Goal: Information Seeking & Learning: Learn about a topic

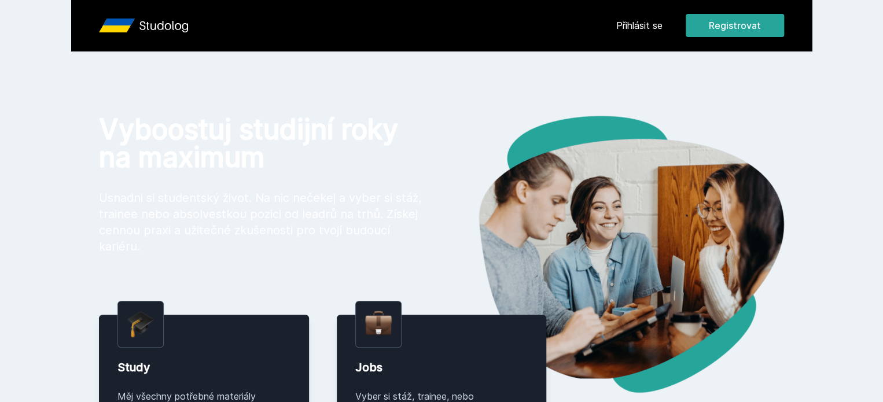
click at [133, 120] on div "Přihlásit se Registrovat Vyboostuj studijní roky na maximum Usnadni si students…" at bounding box center [441, 410] width 883 height 821
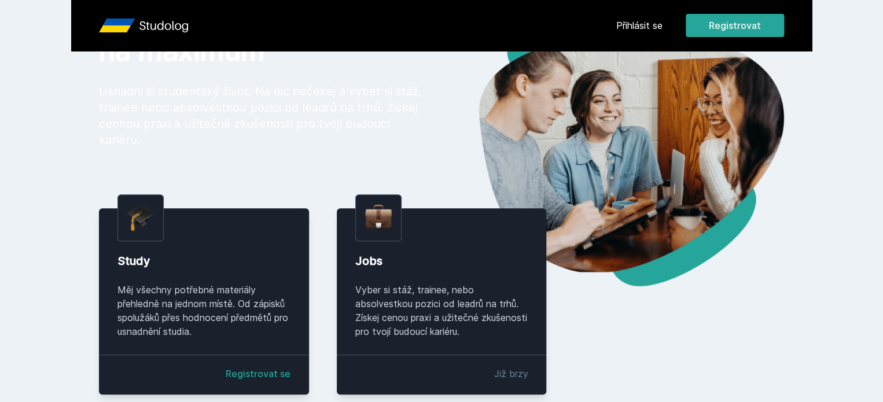
scroll to position [115, 0]
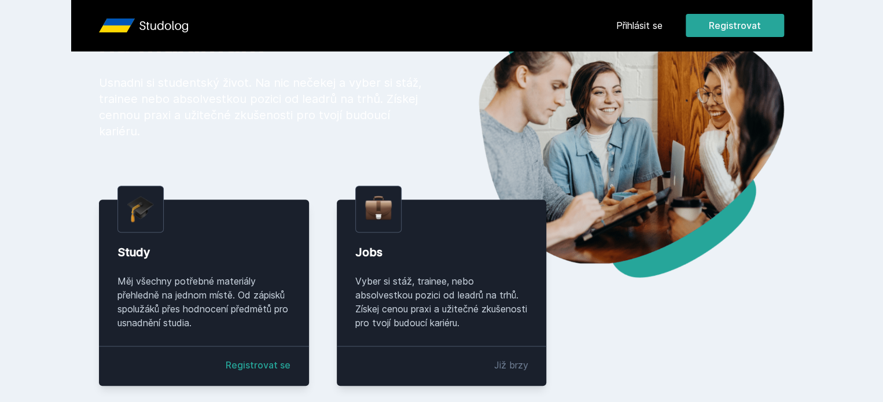
click at [700, 14] on div "Přihlásit se Registrovat" at bounding box center [700, 25] width 168 height 23
click at [700, 16] on div "Přihlásit se Registrovat" at bounding box center [700, 25] width 168 height 23
click at [663, 29] on link "Přihlásit se" at bounding box center [639, 26] width 46 height 14
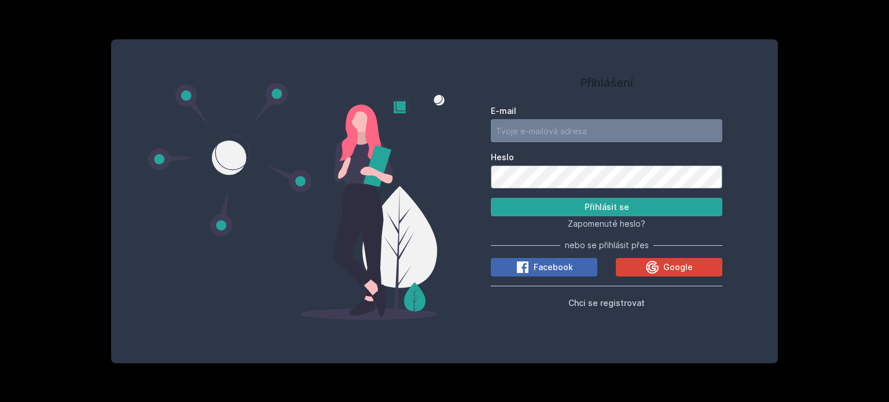
type input "[EMAIL_ADDRESS][DOMAIN_NAME]"
click at [627, 218] on div "Zapomenuté heslo?" at bounding box center [607, 223] width 232 height 14
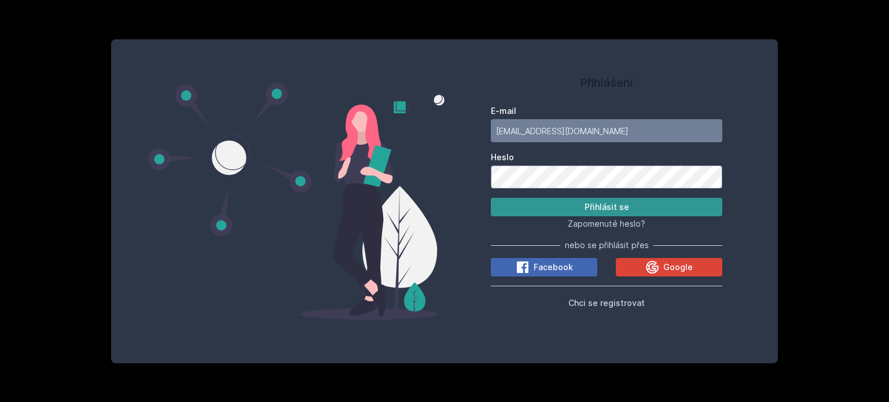
click at [618, 201] on button "Přihlásit se" at bounding box center [607, 207] width 232 height 19
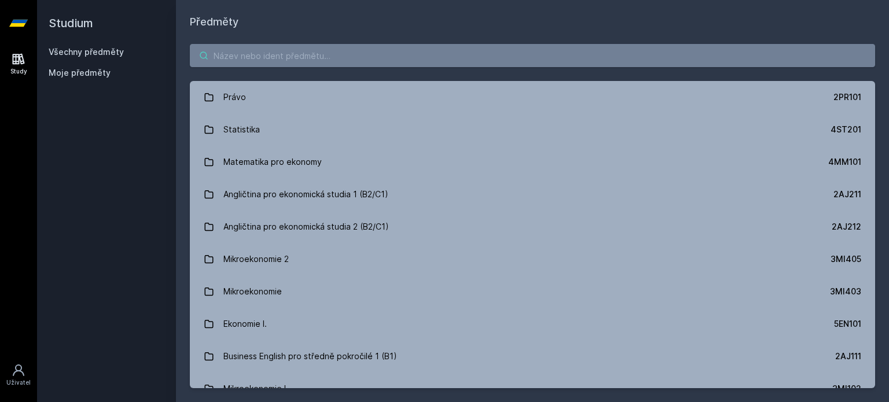
click at [376, 47] on input "search" at bounding box center [532, 55] width 685 height 23
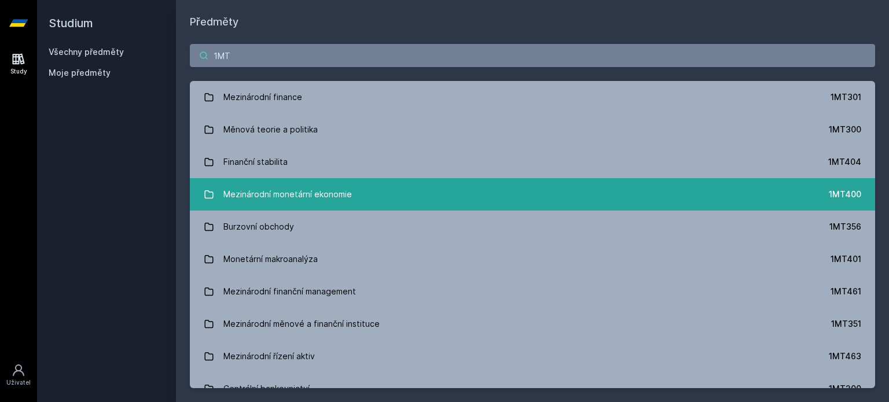
type input "1MT"
click at [495, 205] on link "Mezinárodní monetární ekonomie 1MT400" at bounding box center [532, 194] width 685 height 32
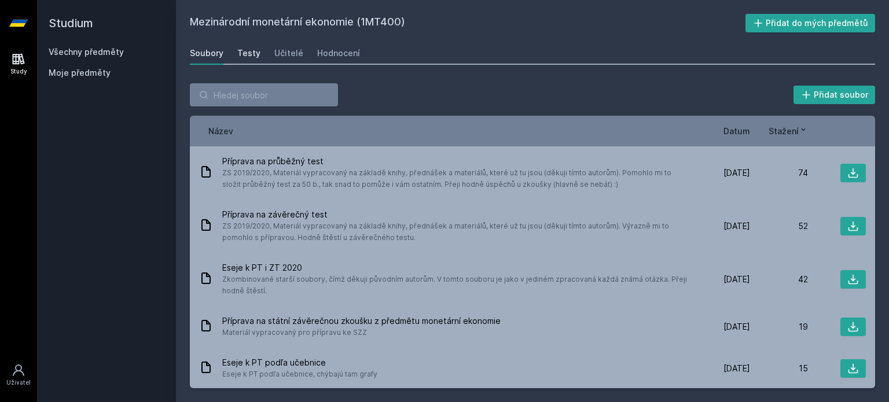
click at [249, 60] on link "Testy" at bounding box center [248, 53] width 23 height 23
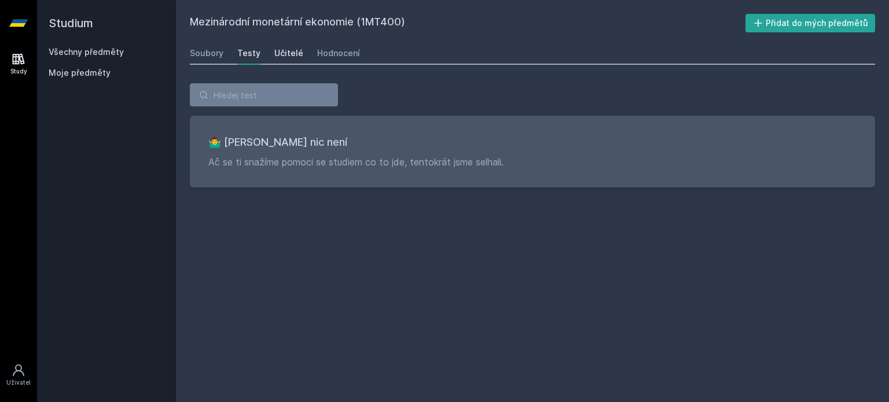
click at [274, 58] on div "Učitelé" at bounding box center [288, 53] width 29 height 12
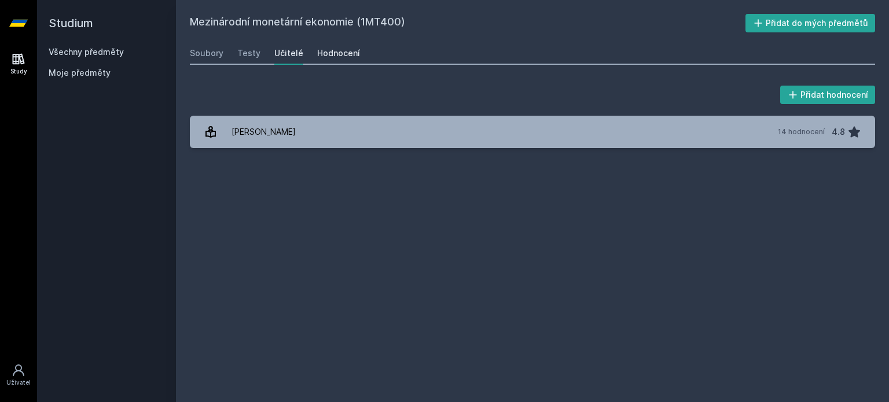
click at [331, 56] on div "Hodnocení" at bounding box center [338, 53] width 43 height 12
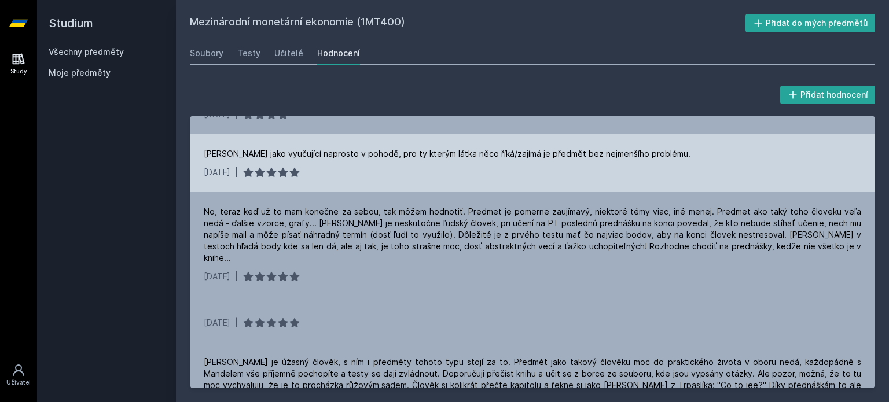
scroll to position [144, 0]
click at [450, 317] on div "[DATE] |" at bounding box center [533, 323] width 658 height 12
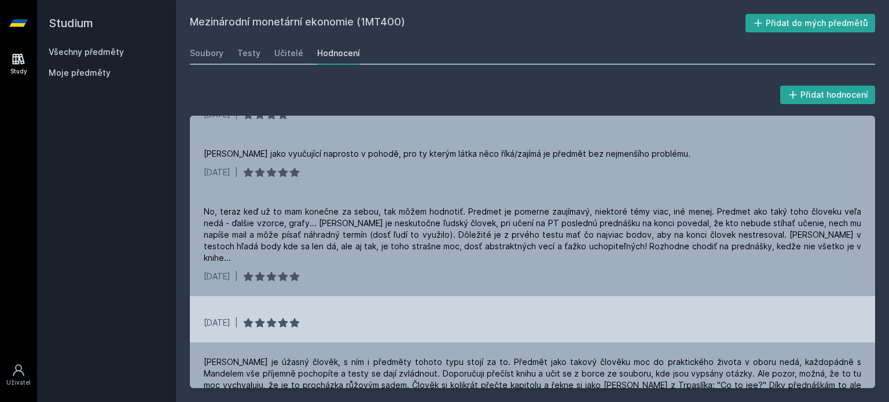
drag, startPoint x: 450, startPoint y: 316, endPoint x: 443, endPoint y: 307, distance: 11.6
click at [443, 317] on div "[DATE] |" at bounding box center [533, 323] width 658 height 12
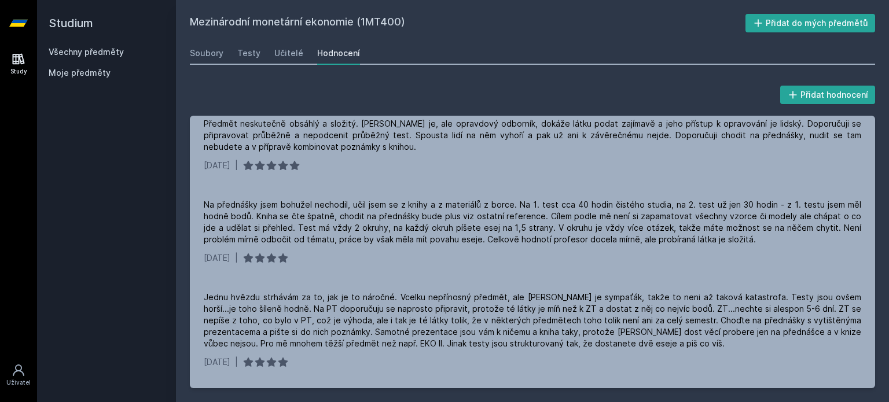
scroll to position [0, 0]
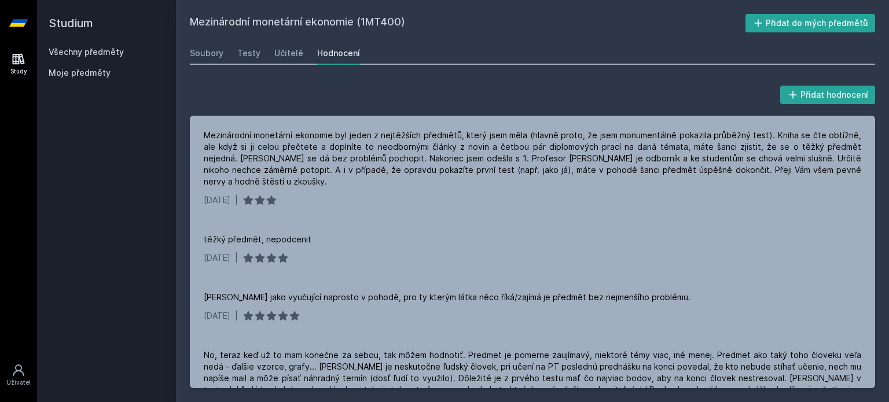
click at [173, 145] on div "Studium Všechny předměty Moje předměty" at bounding box center [106, 201] width 139 height 402
